Goal: Task Accomplishment & Management: Use online tool/utility

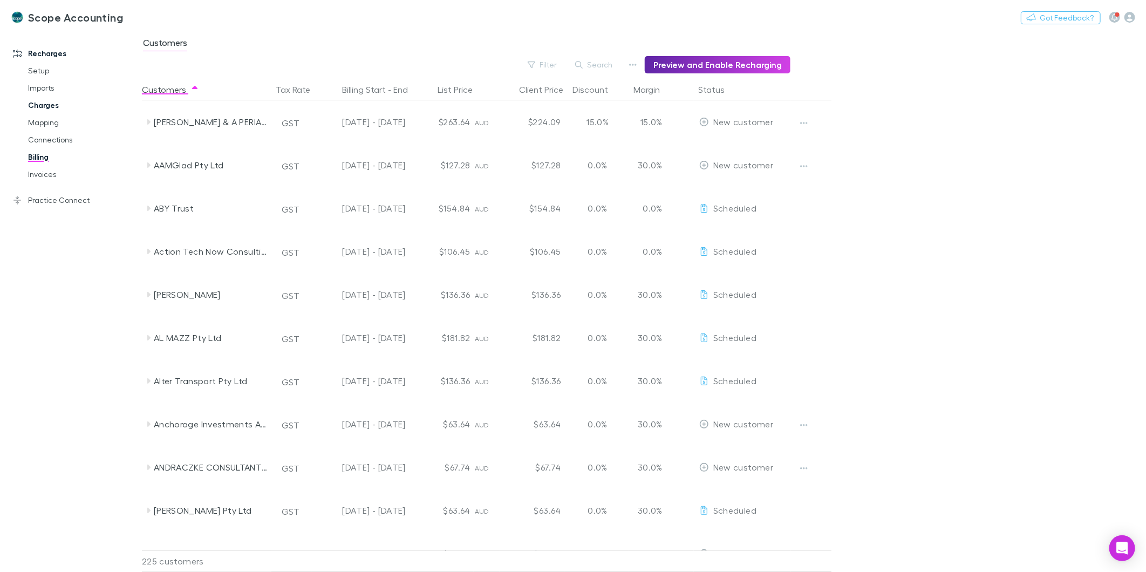
click at [52, 104] on link "Charges" at bounding box center [83, 105] width 132 height 17
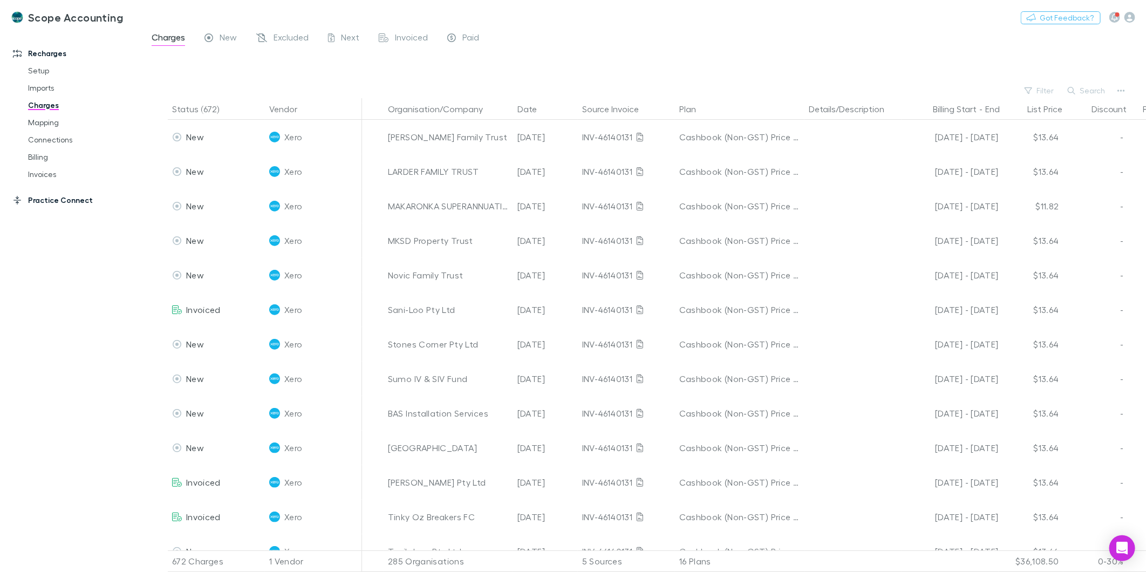
click at [57, 193] on link "Practice Connect" at bounding box center [75, 199] width 147 height 17
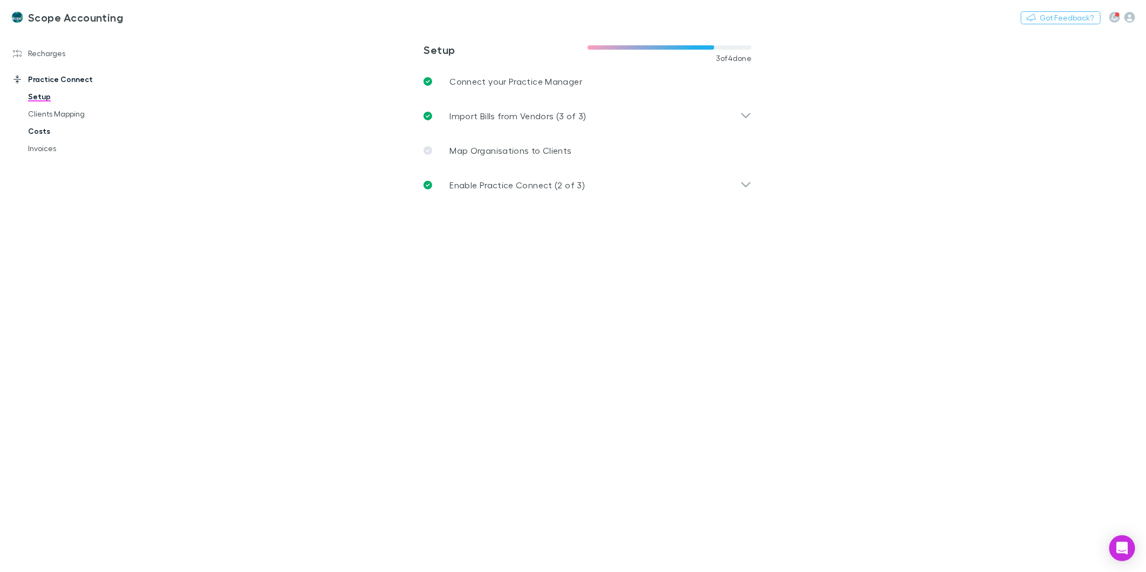
click at [36, 131] on link "Costs" at bounding box center [83, 130] width 132 height 17
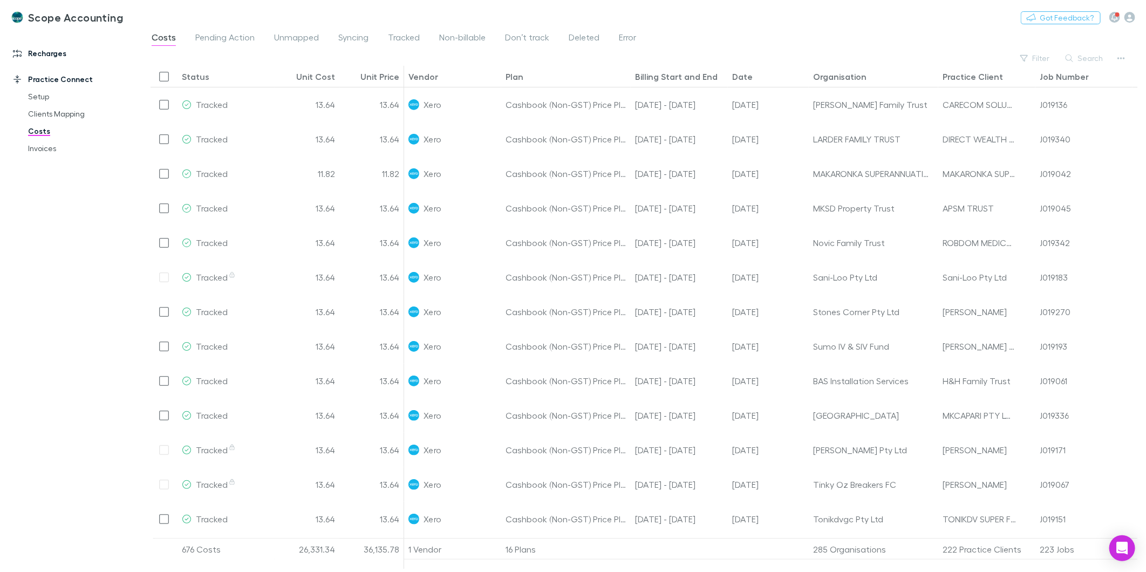
click at [38, 52] on link "Recharges" at bounding box center [75, 53] width 147 height 17
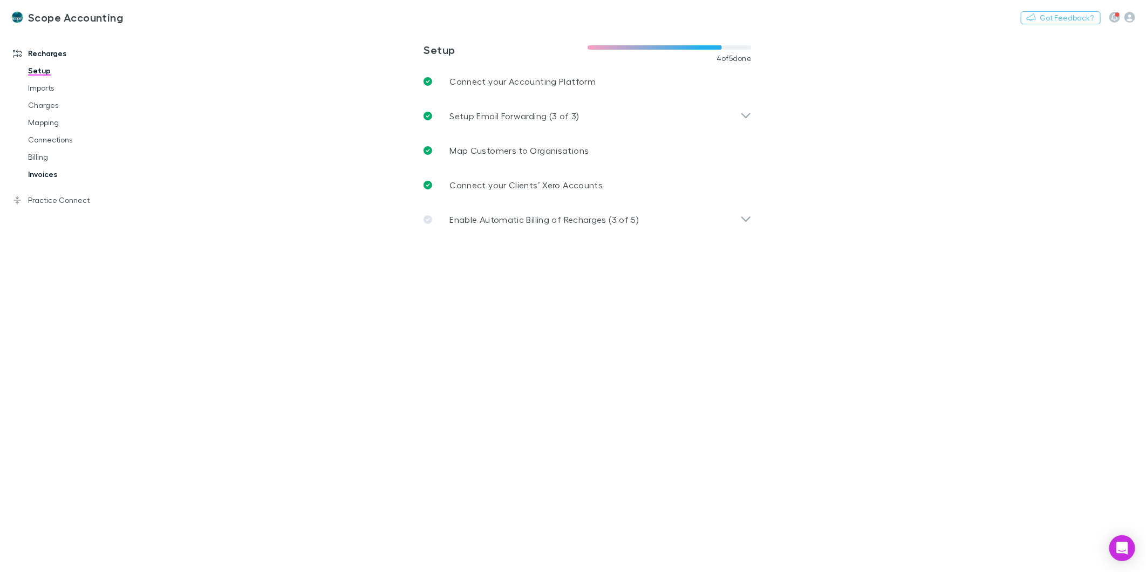
click at [33, 179] on link "Invoices" at bounding box center [83, 174] width 132 height 17
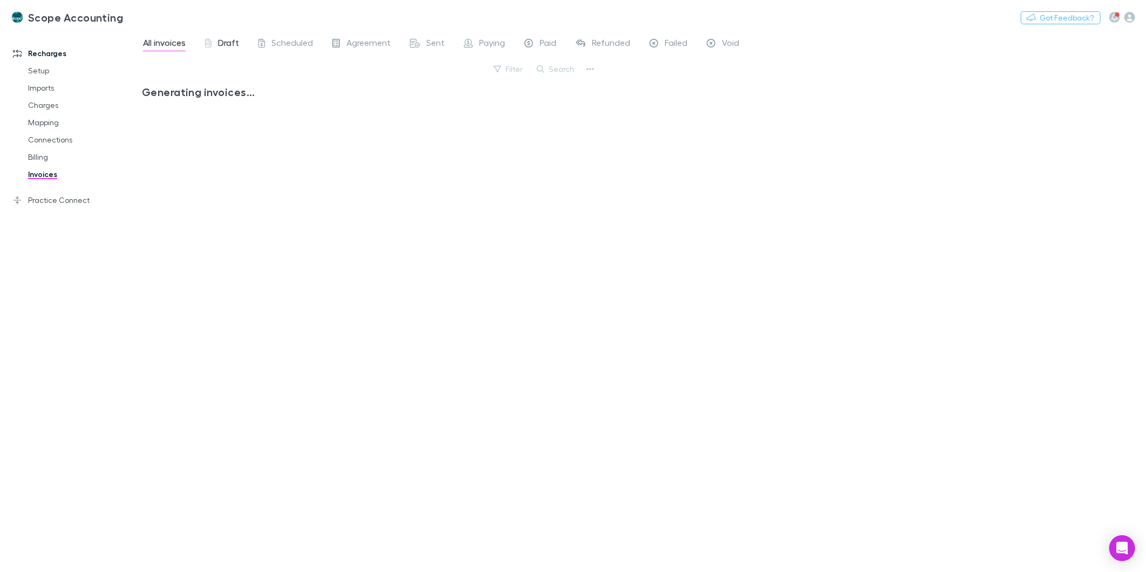
click at [224, 37] on span "Draft" at bounding box center [228, 44] width 21 height 14
click at [540, 65] on button "Search" at bounding box center [555, 69] width 49 height 13
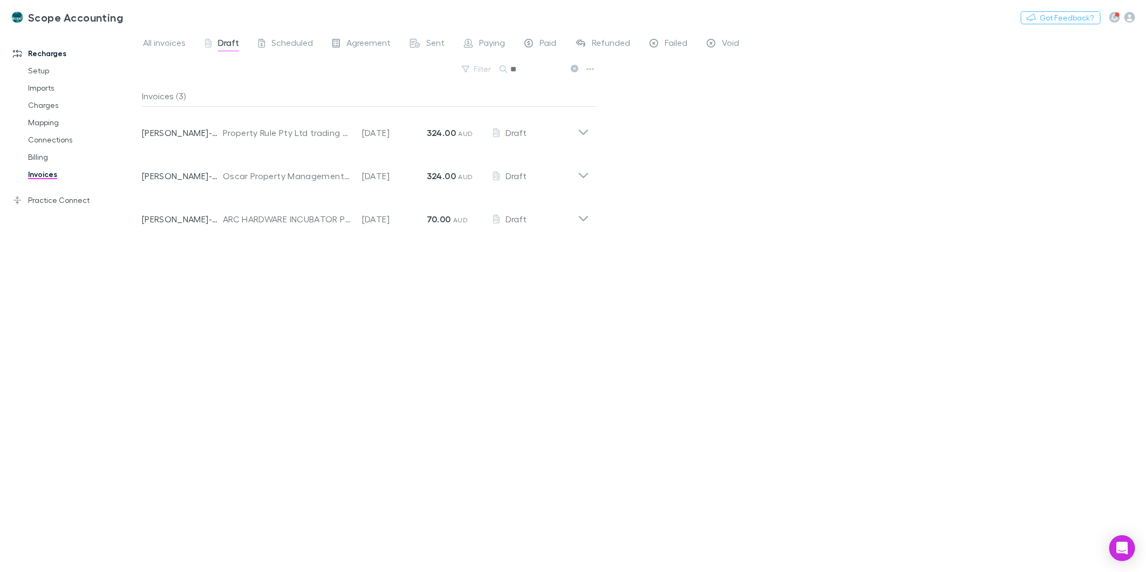
type input "*"
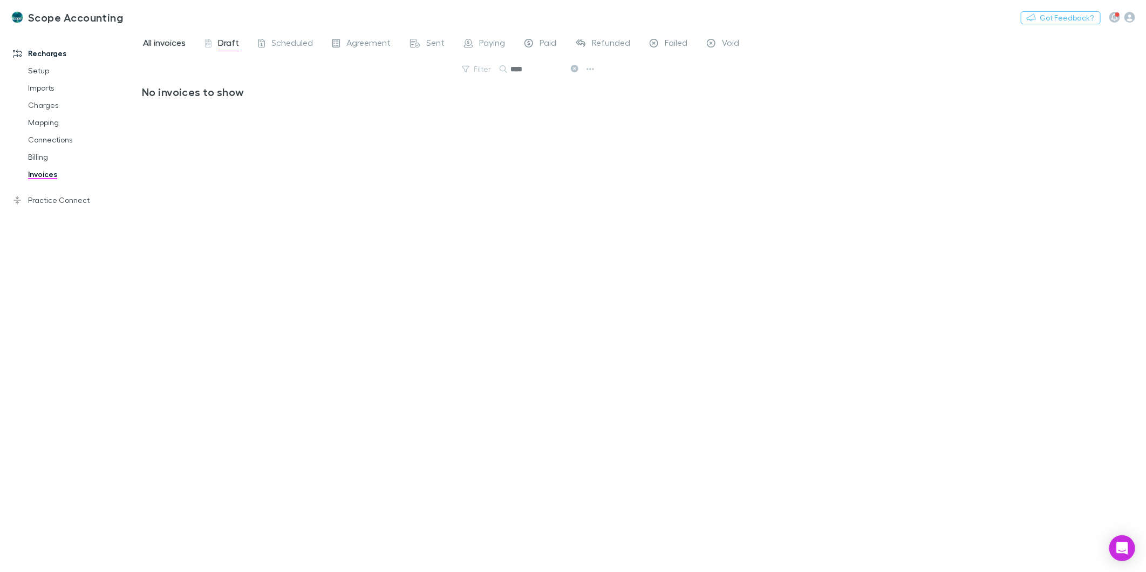
type input "****"
click at [173, 40] on span "All invoices" at bounding box center [164, 44] width 43 height 14
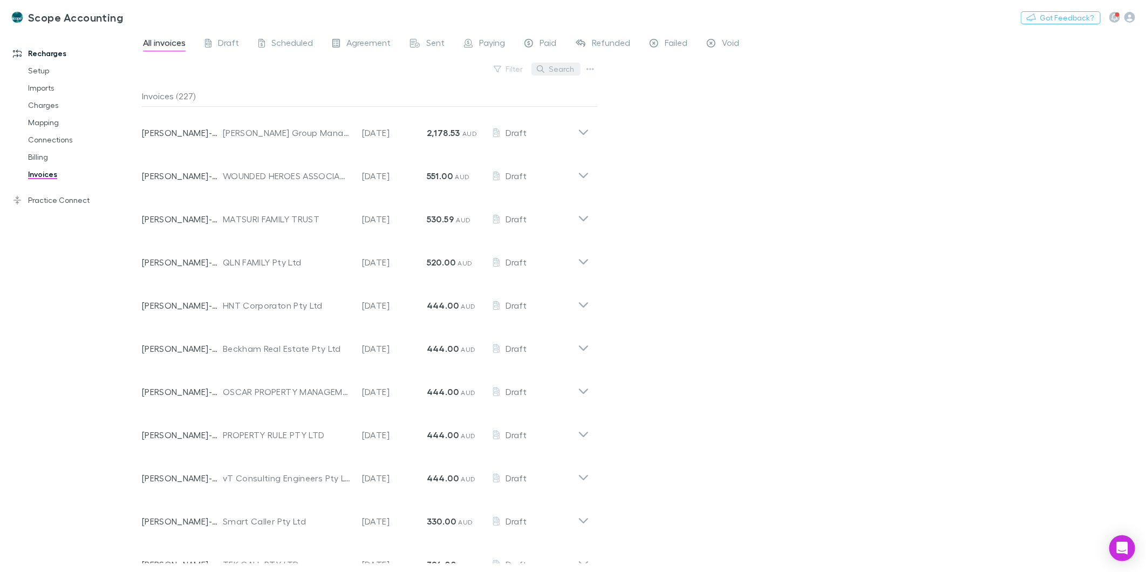
click at [556, 69] on button "Search" at bounding box center [555, 69] width 49 height 13
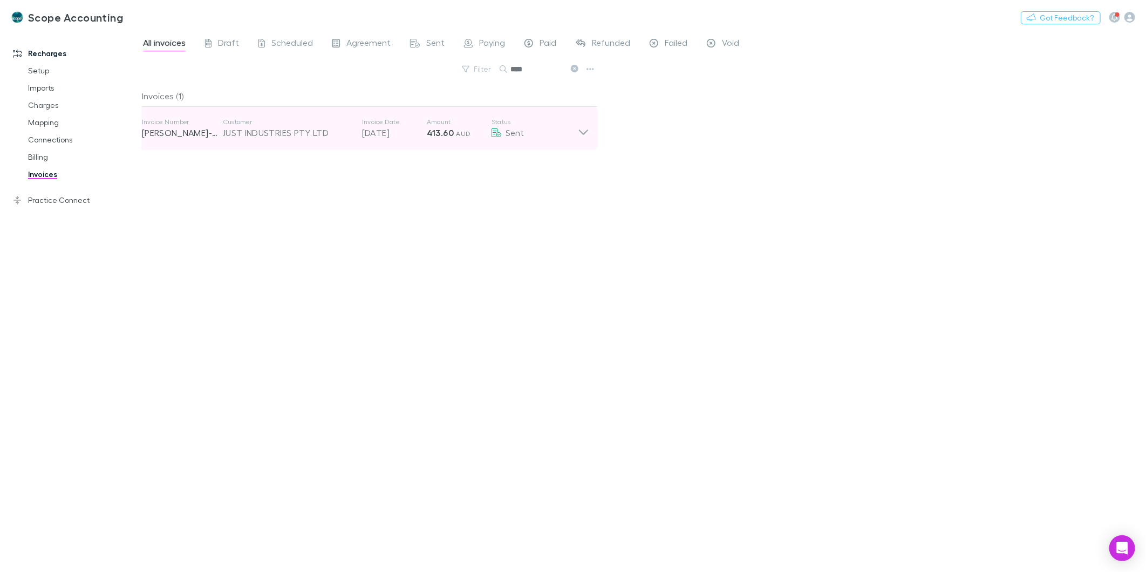
type input "****"
click at [580, 128] on icon at bounding box center [583, 129] width 11 height 22
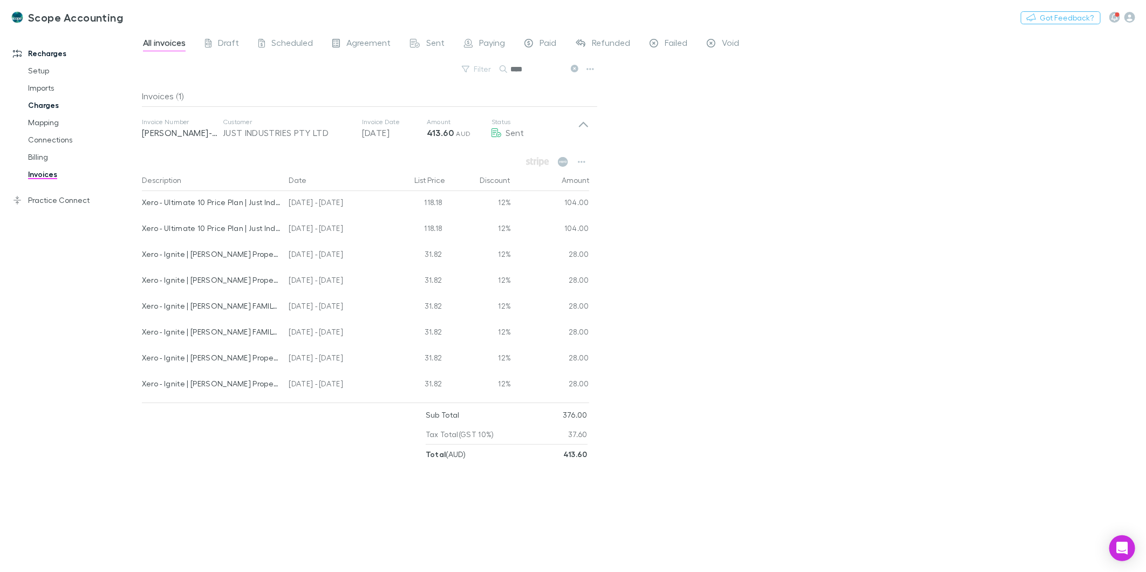
click at [40, 104] on link "Charges" at bounding box center [83, 105] width 132 height 17
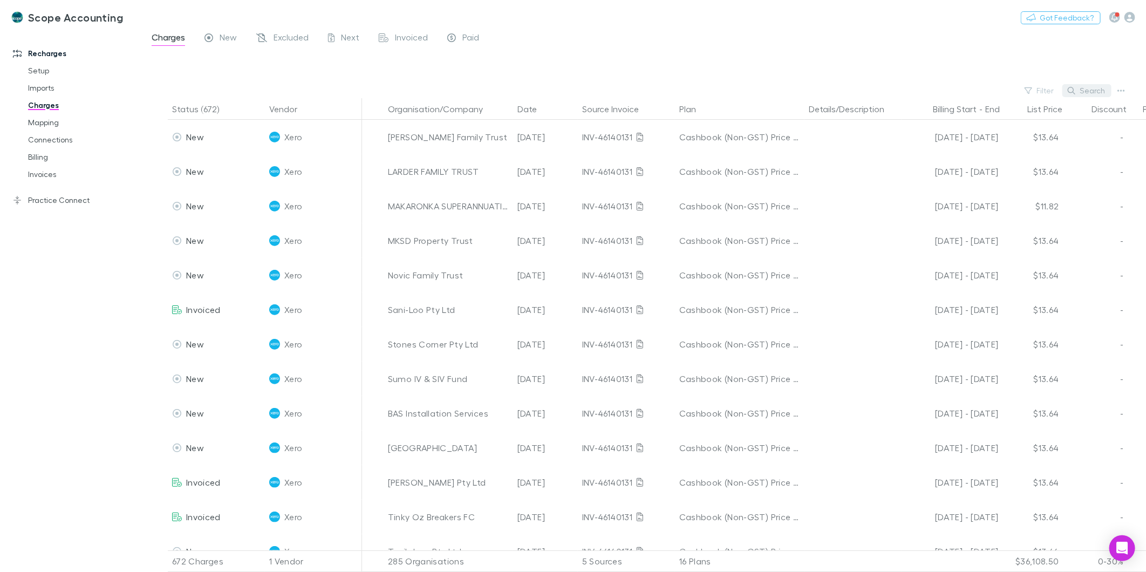
click at [1074, 94] on button "Search" at bounding box center [1086, 90] width 49 height 13
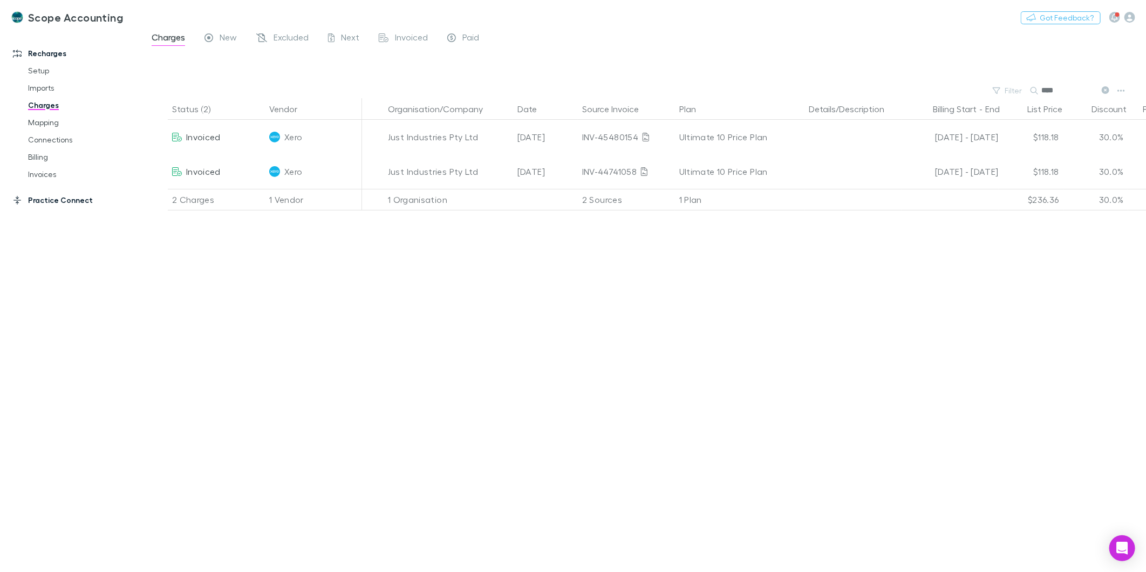
type input "****"
click at [42, 197] on link "Practice Connect" at bounding box center [75, 199] width 147 height 17
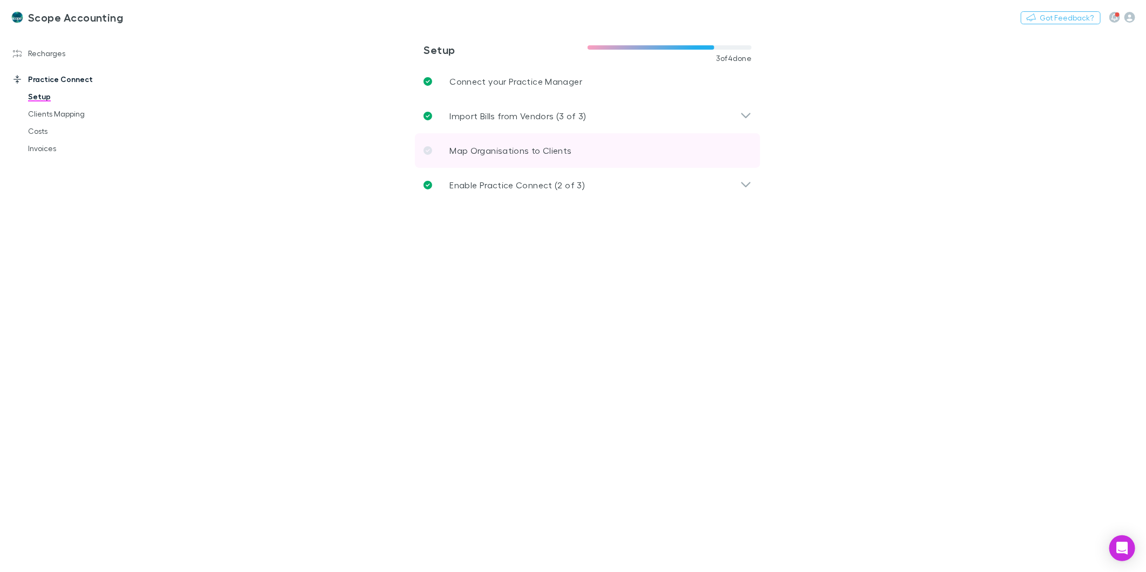
click at [440, 143] on link "Map Organisations to Clients" at bounding box center [587, 150] width 345 height 35
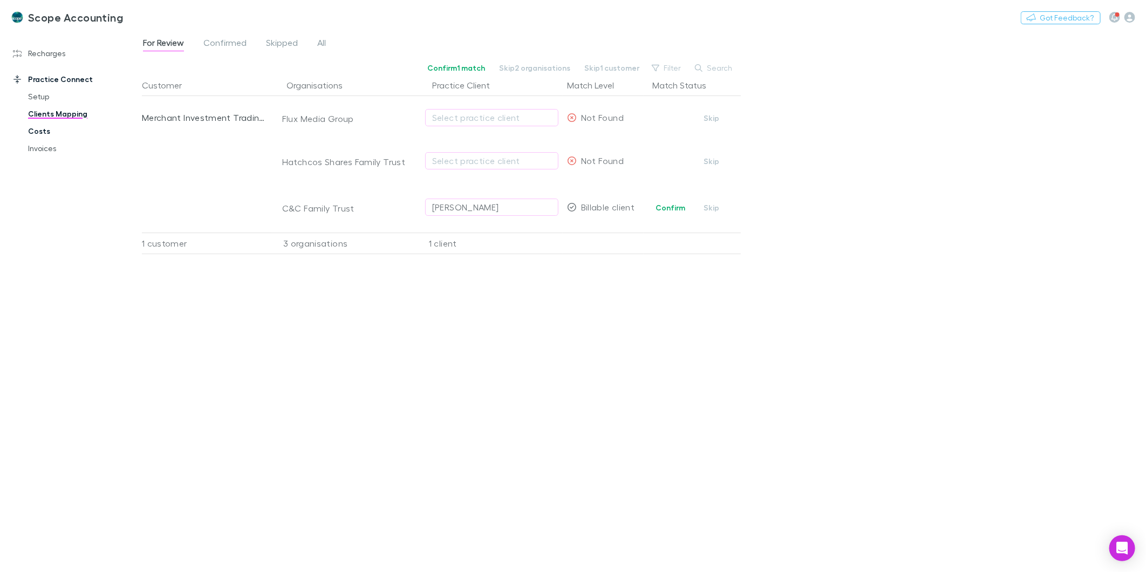
click at [41, 132] on link "Costs" at bounding box center [83, 130] width 132 height 17
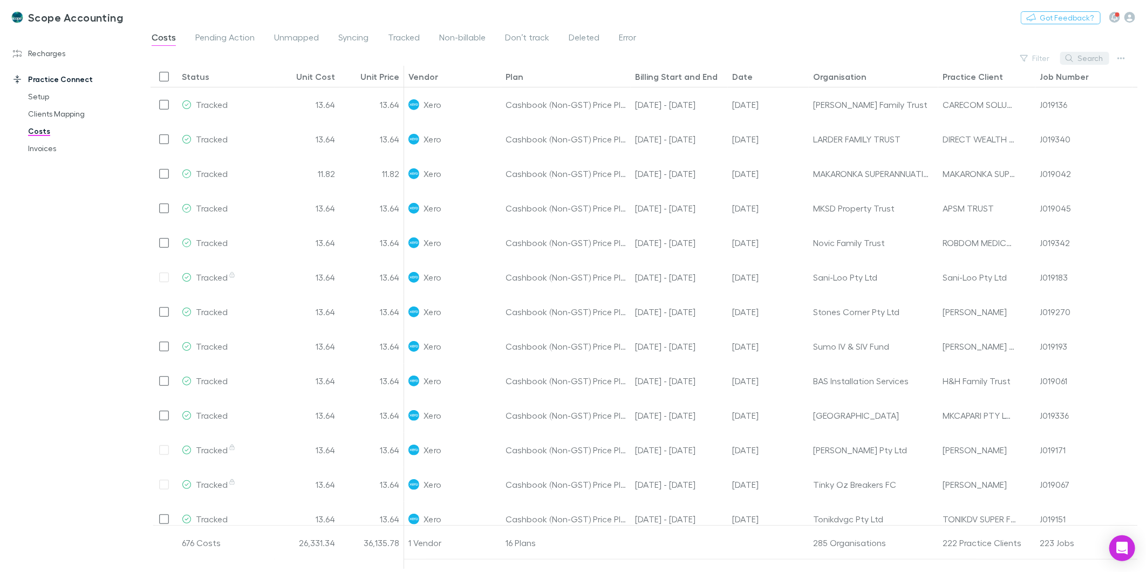
click at [1075, 56] on button "Search" at bounding box center [1084, 58] width 49 height 13
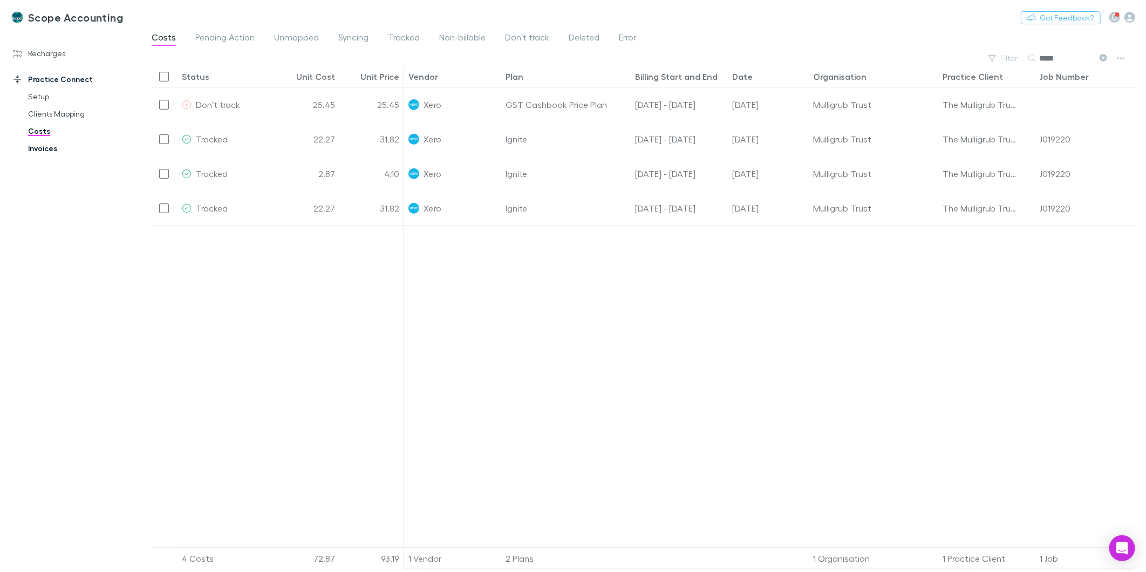
type input "*****"
